Goal: Find specific fact: Find specific fact

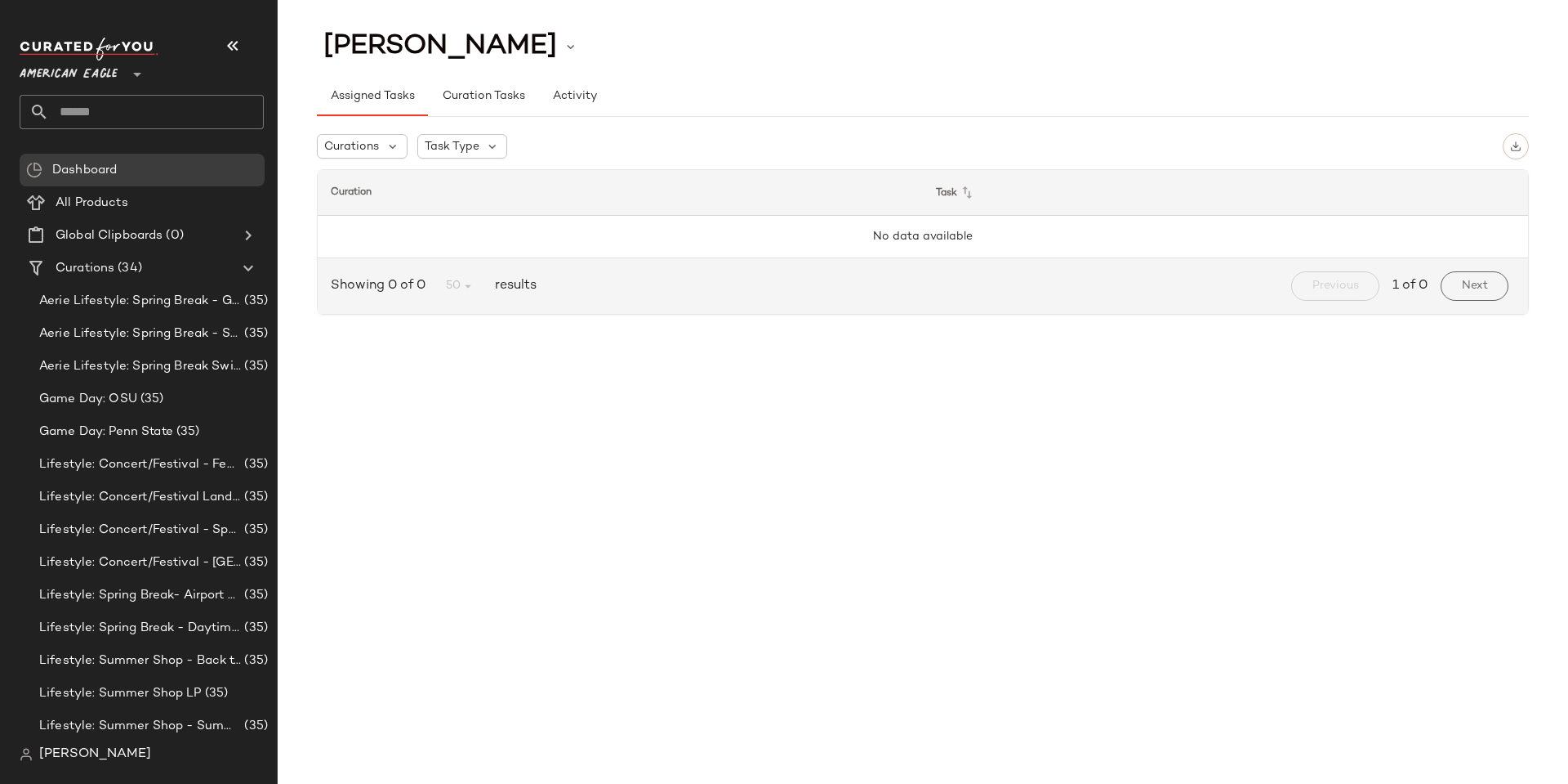
click at [106, 765] on div "[PERSON_NAME]" at bounding box center [148, 755] width 257 height 33
click at [103, 754] on span "[PERSON_NAME]" at bounding box center [94, 754] width 112 height 19
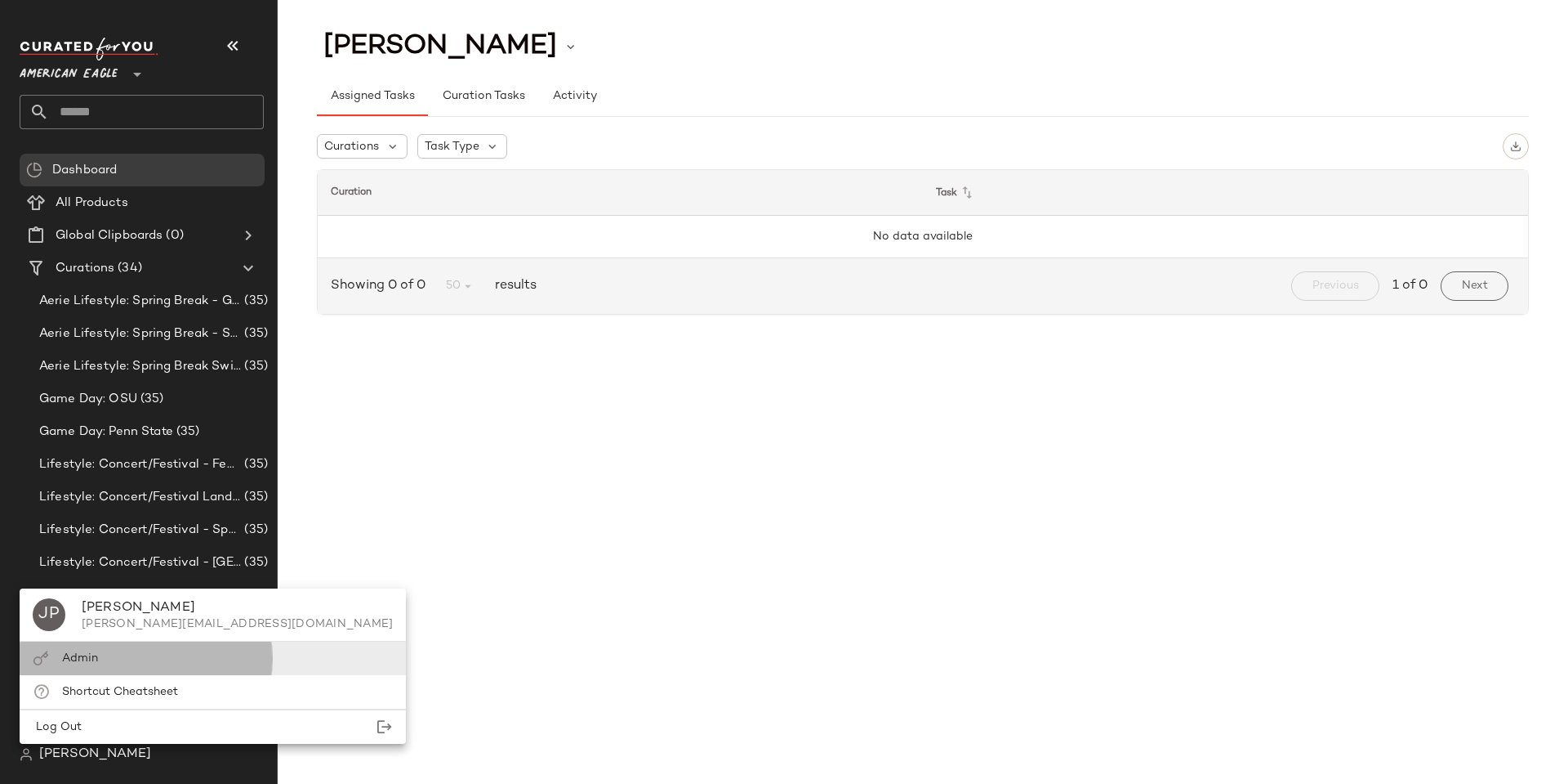
click at [68, 656] on span "Admin" at bounding box center [80, 658] width 36 height 13
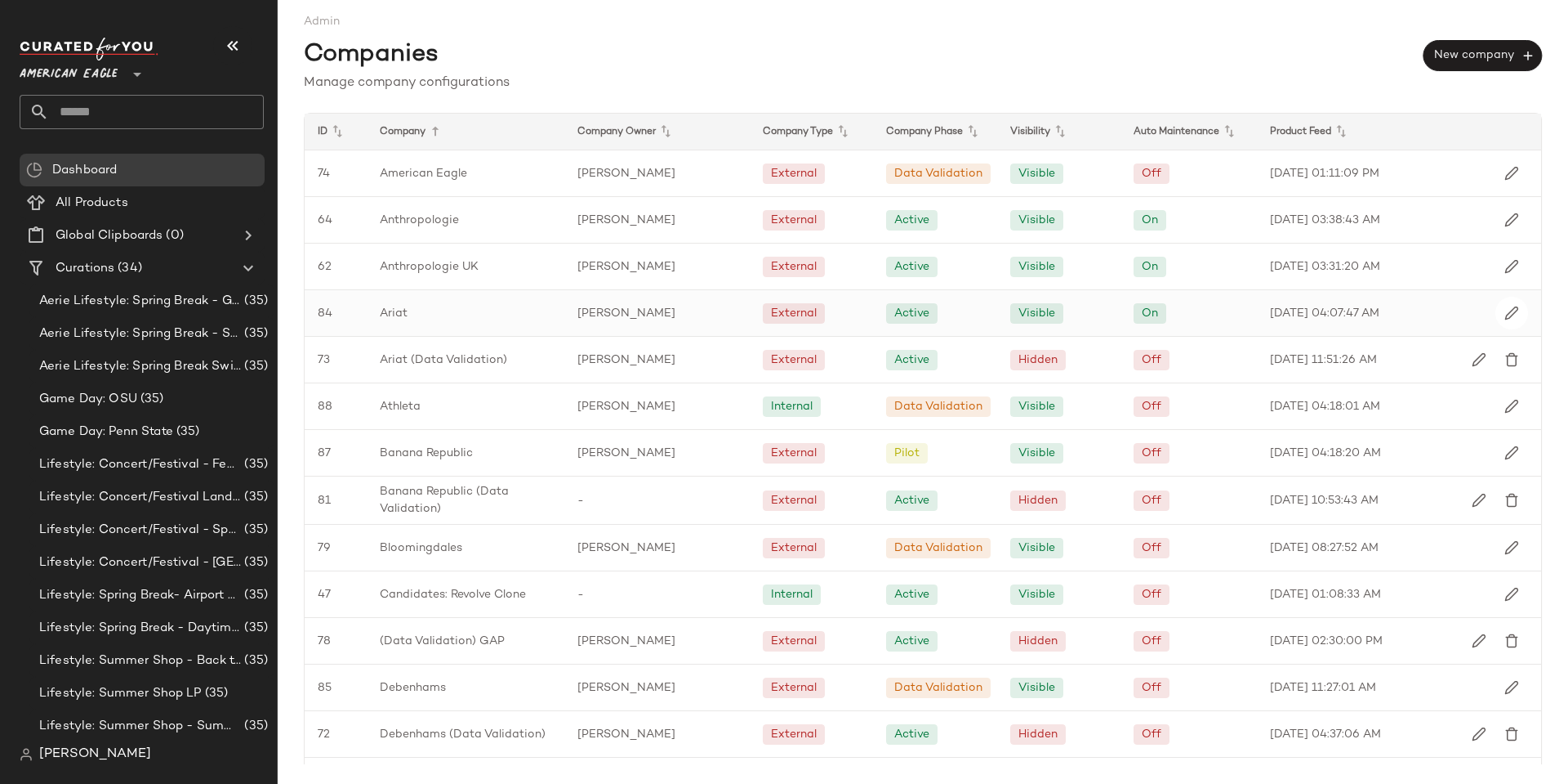
click at [383, 311] on span "Ariat" at bounding box center [393, 314] width 28 height 17
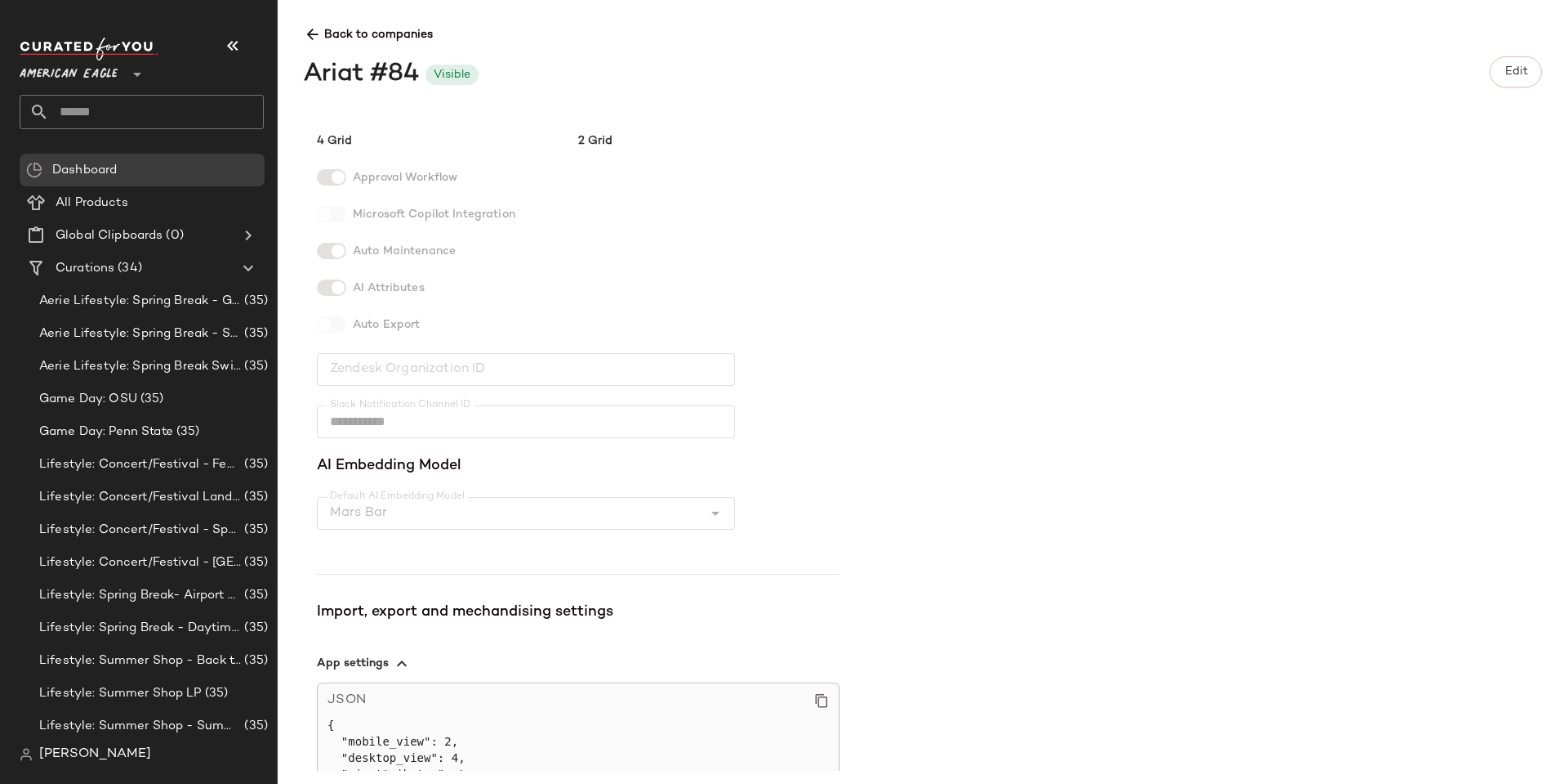
scroll to position [444, 0]
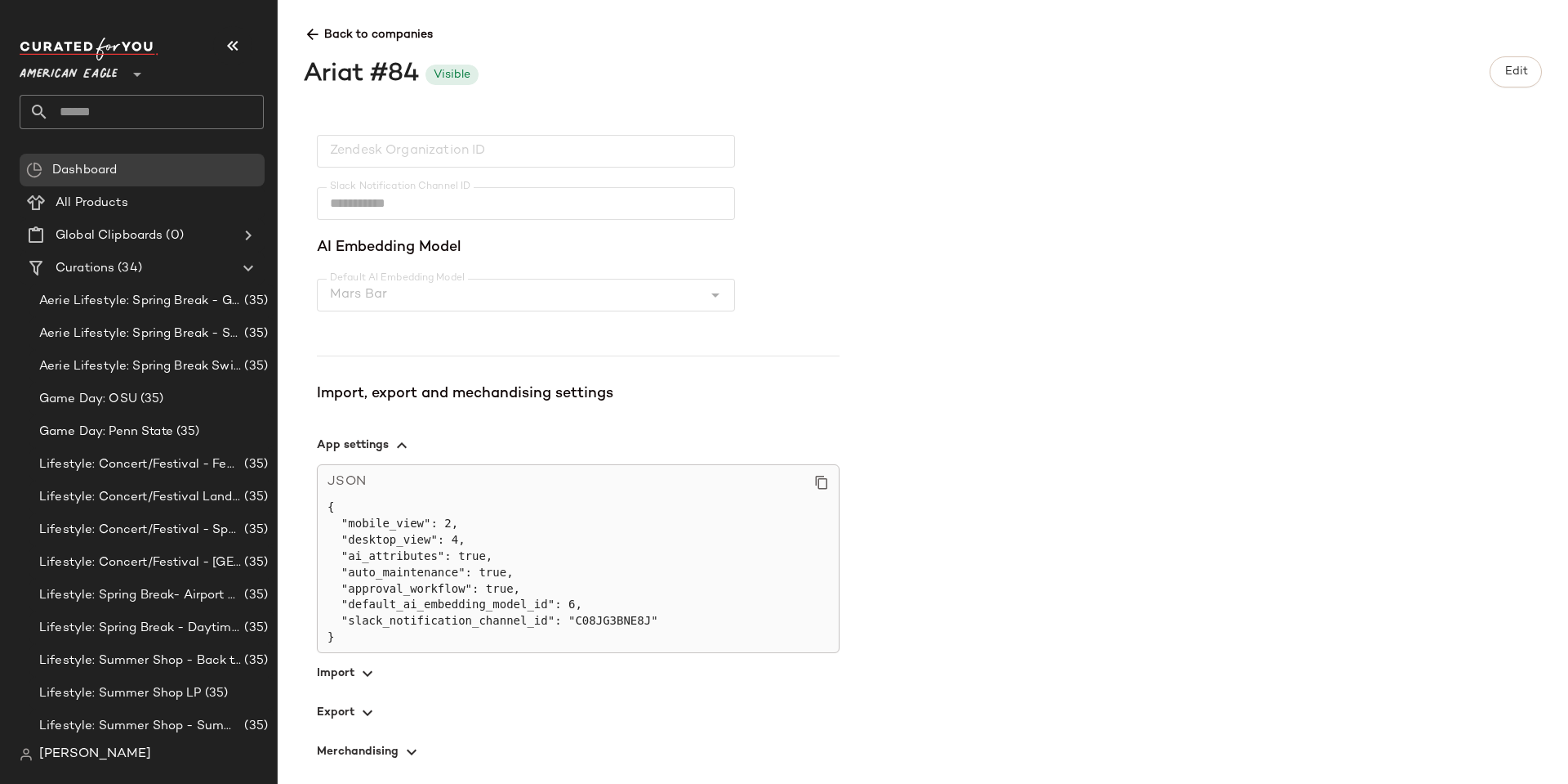
click at [357, 681] on icon "button" at bounding box center [367, 673] width 19 height 19
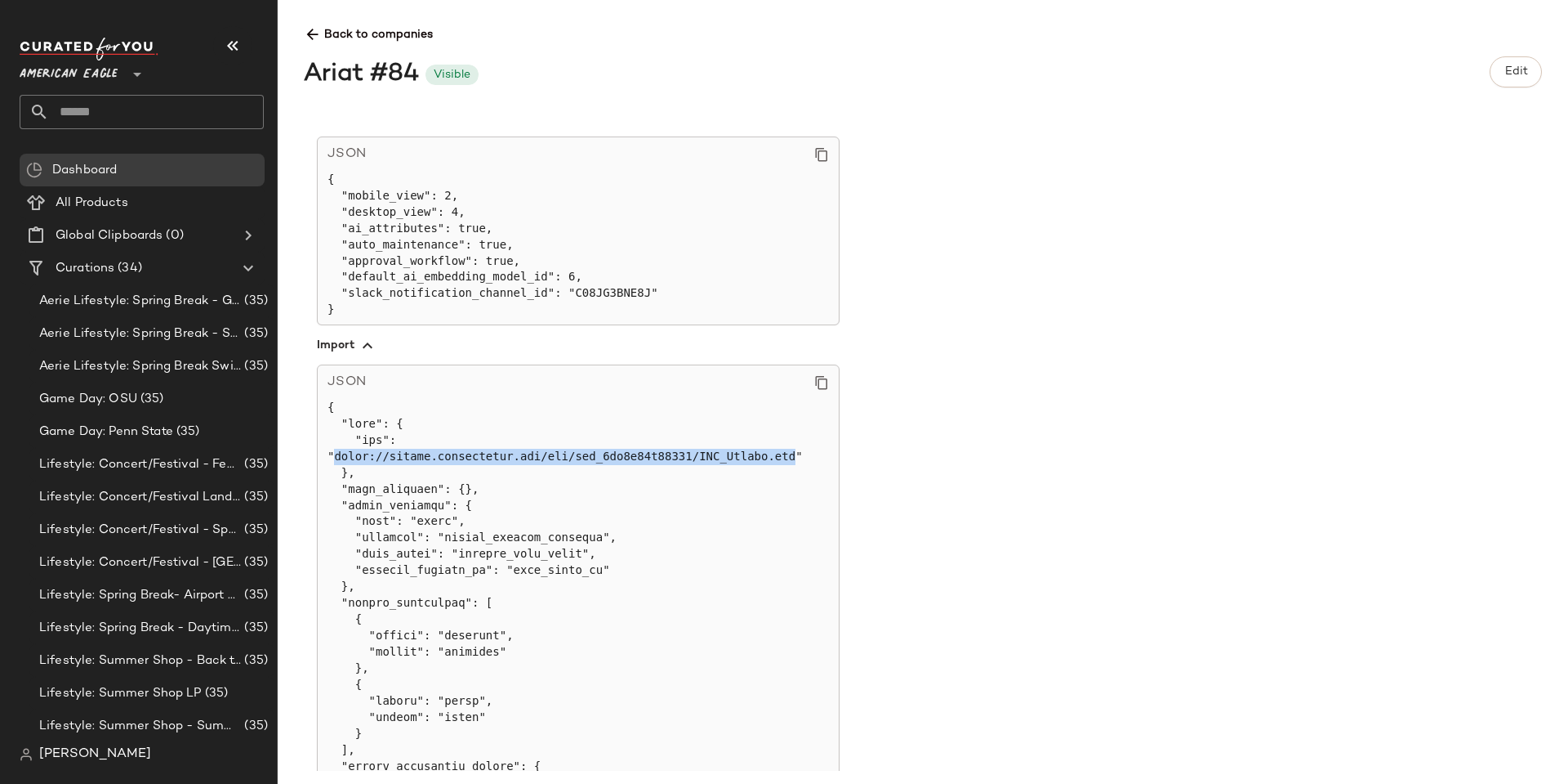
drag, startPoint x: 333, startPoint y: 460, endPoint x: 752, endPoint y: 460, distance: 419.0
copy pre "[URL][DOMAIN_NAME]"
click at [1087, 314] on div "**********" at bounding box center [936, 451] width 1264 height 638
